Goal: Navigation & Orientation: Find specific page/section

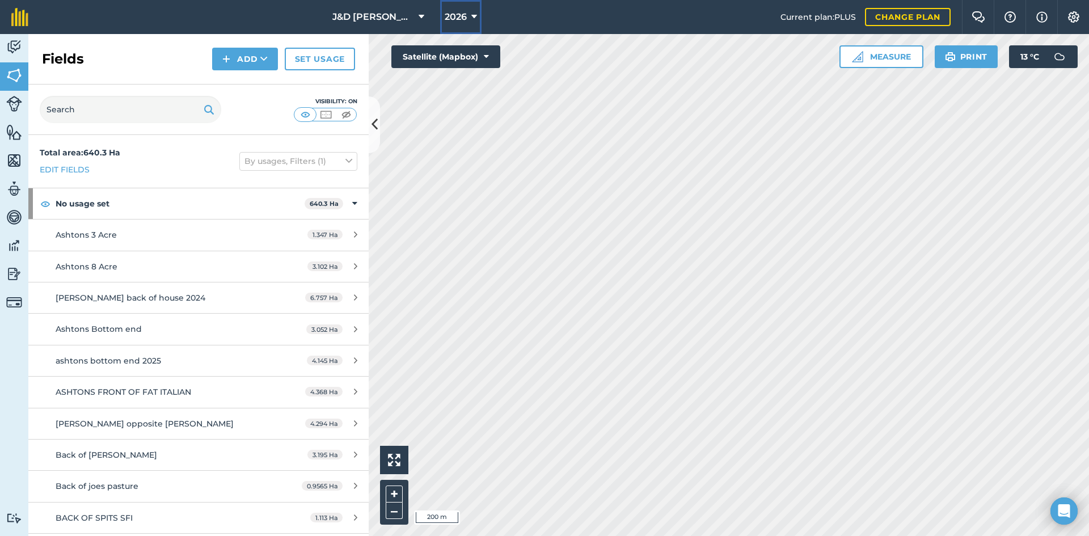
click at [478, 20] on button "2026" at bounding box center [460, 17] width 41 height 34
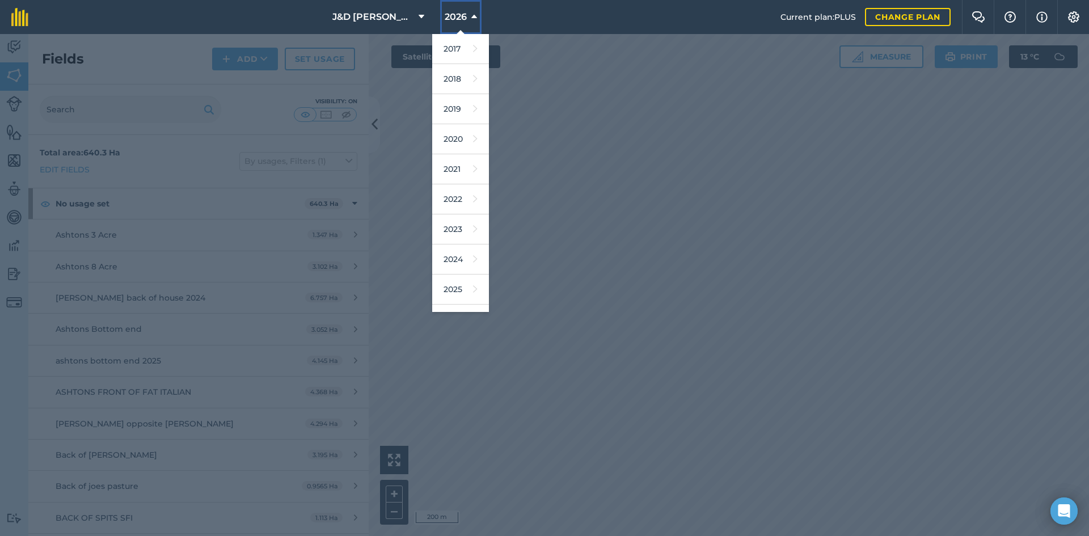
scroll to position [53, 0]
click at [473, 229] on icon at bounding box center [475, 237] width 5 height 16
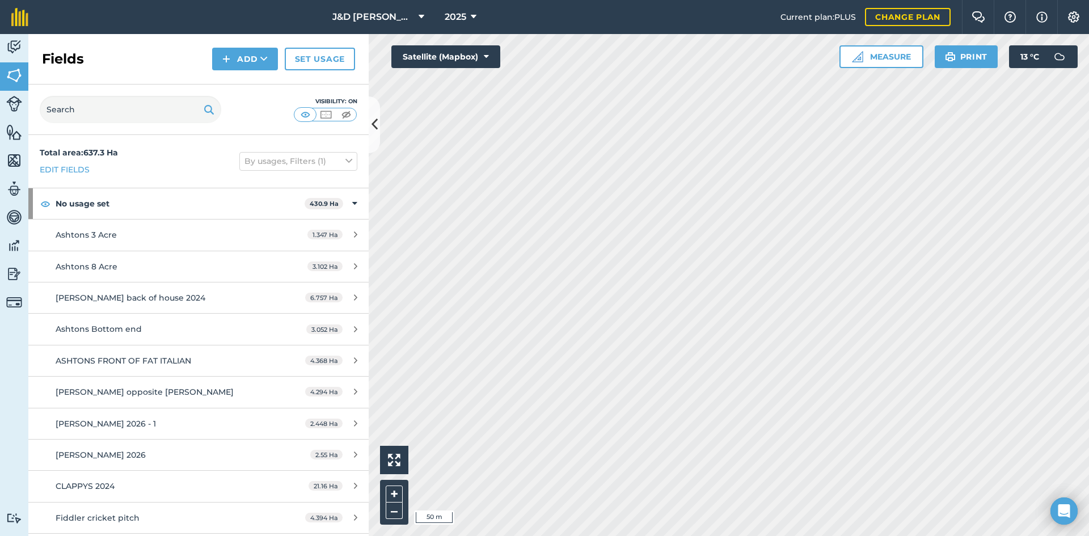
click at [1032, 535] on html "J&D [PERSON_NAME] & sons 2025 Current plan : PLUS Change plan Farm Chat Help In…" at bounding box center [544, 268] width 1089 height 536
click at [903, 535] on html "J&D [PERSON_NAME] & sons 2025 Current plan : PLUS Change plan Farm Chat Help In…" at bounding box center [544, 268] width 1089 height 536
click at [324, 367] on div "Activity Fields Livestock Features Maps Team Vehicles Data Reporting Billing Tu…" at bounding box center [544, 285] width 1089 height 502
click at [906, 535] on html "J&D [PERSON_NAME] & sons 2025 Current plan : PLUS Change plan Farm Chat Help In…" at bounding box center [544, 268] width 1089 height 536
click at [813, 535] on html "J&D [PERSON_NAME] & sons 2025 Current plan : PLUS Change plan Farm Chat Help In…" at bounding box center [544, 268] width 1089 height 536
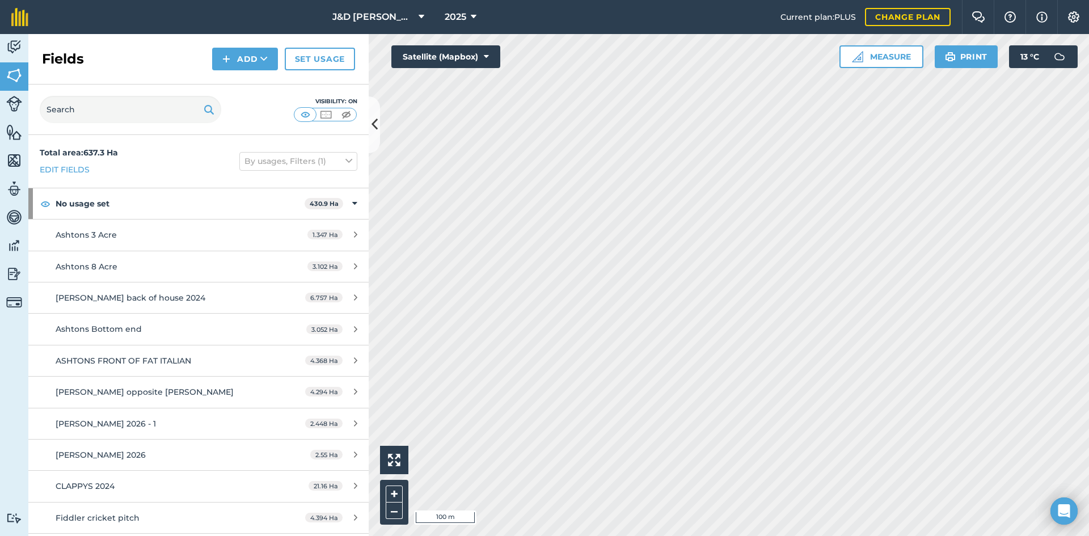
click at [1089, 372] on html "J&D [PERSON_NAME] & sons 2025 Current plan : PLUS Change plan Farm Chat Help In…" at bounding box center [544, 268] width 1089 height 536
click at [1083, 12] on div "J&D [PERSON_NAME] & sons 2025 Current plan : PLUS Change plan Farm Chat Help In…" at bounding box center [544, 268] width 1089 height 536
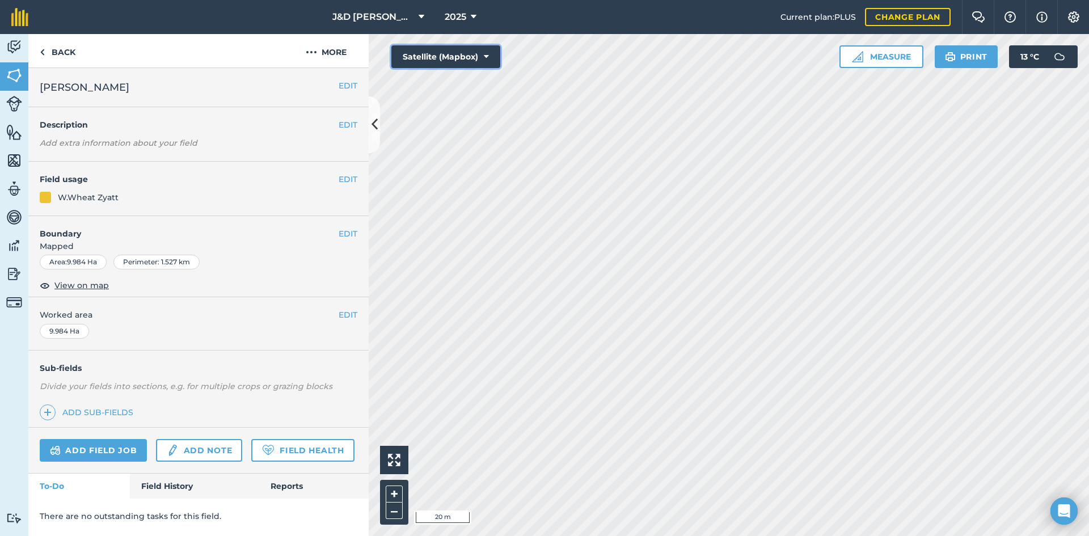
click at [461, 53] on button "Satellite (Mapbox)" at bounding box center [446, 56] width 109 height 23
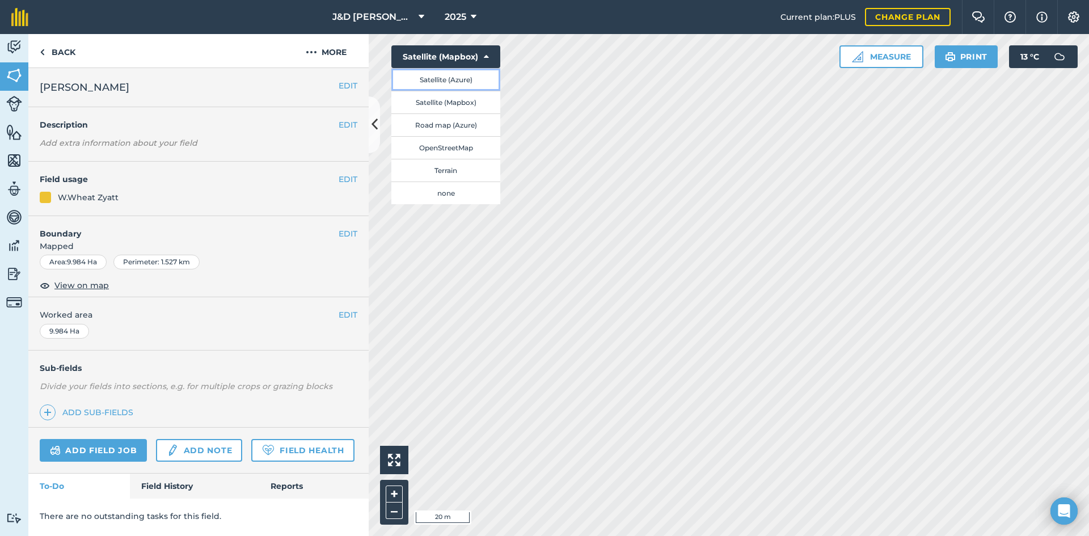
click at [451, 78] on button "Satellite (Azure)" at bounding box center [446, 79] width 109 height 23
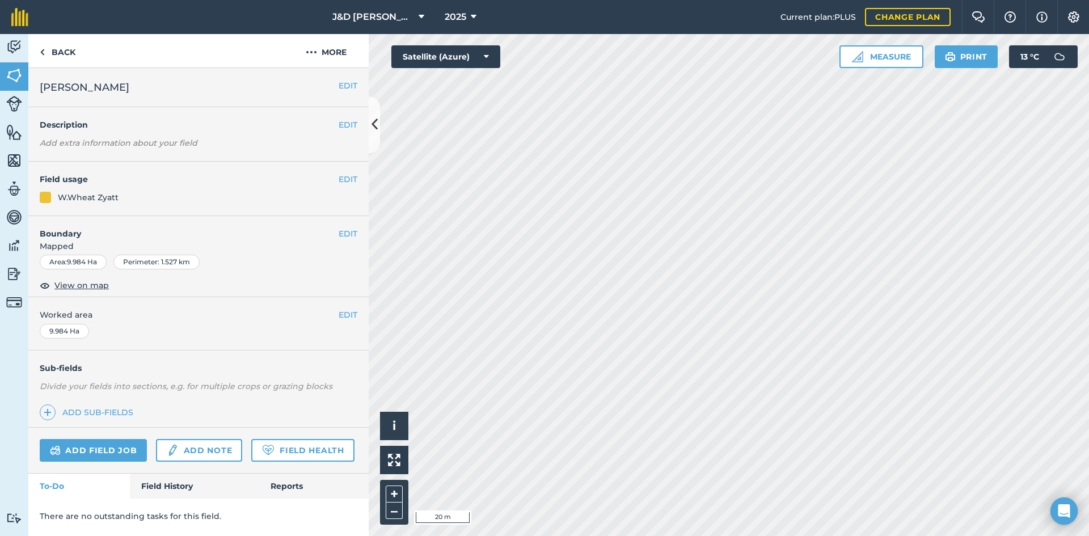
click at [876, 535] on html "J&D [PERSON_NAME] & sons 2025 Current plan : PLUS Change plan Farm Chat Help In…" at bounding box center [544, 268] width 1089 height 536
click at [1069, 521] on body "J&D [PERSON_NAME] & sons 2025 Current plan : PLUS Change plan Farm Chat Help In…" at bounding box center [544, 268] width 1089 height 536
